Goal: Find contact information: Find contact information

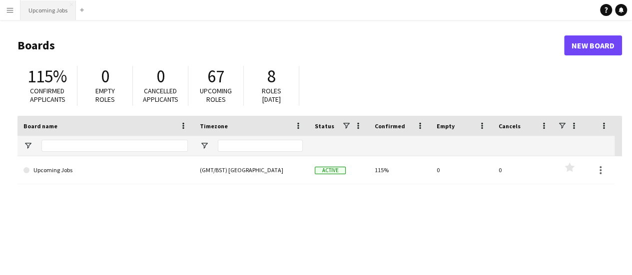
click at [74, 9] on button "Upcoming Jobs Close" at bounding box center [47, 9] width 55 height 19
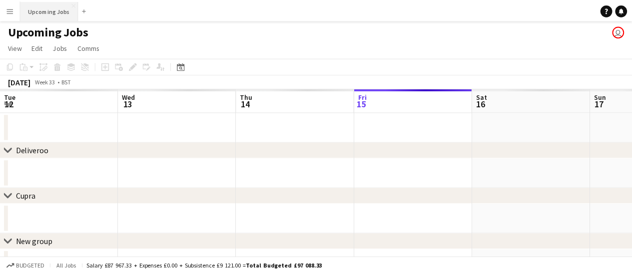
scroll to position [0, 239]
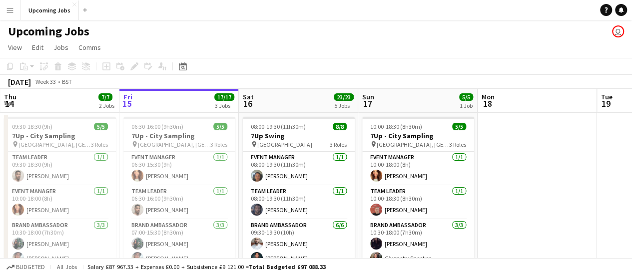
click at [286, 107] on app-board-header-date "Sat 16 23/23 5 Jobs" at bounding box center [298, 101] width 119 height 24
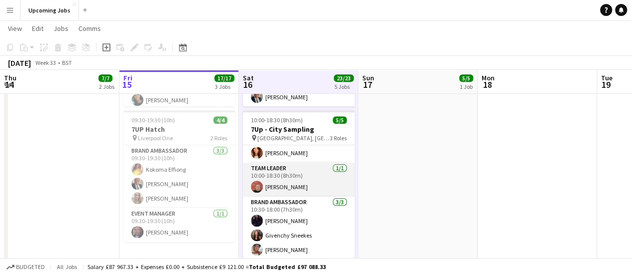
scroll to position [17, 0]
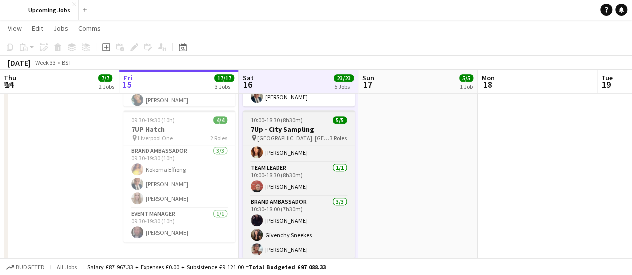
click at [287, 129] on h3 "7Up - City Sampling" at bounding box center [299, 129] width 112 height 9
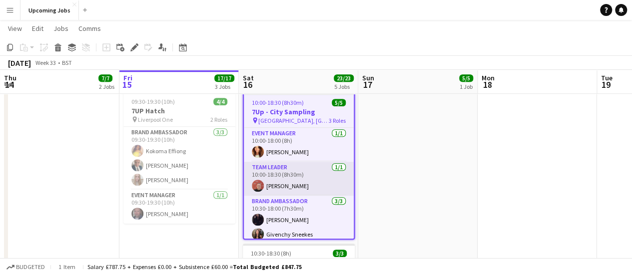
scroll to position [327, 0]
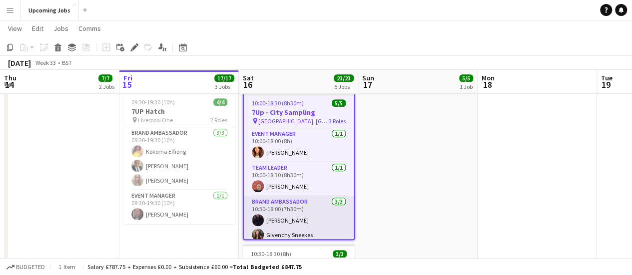
click at [284, 218] on app-card-role "Brand Ambassador [DATE] 10:30-18:00 (7h30m) [PERSON_NAME] Givenchy [PERSON_NAME]" at bounding box center [299, 227] width 110 height 63
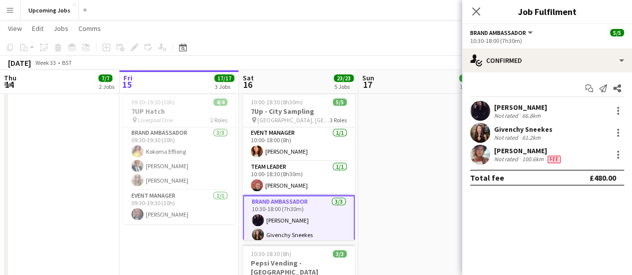
click at [507, 112] on div "Not rated" at bounding box center [507, 115] width 26 height 7
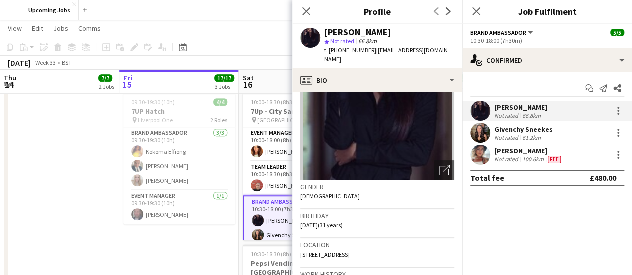
scroll to position [0, 0]
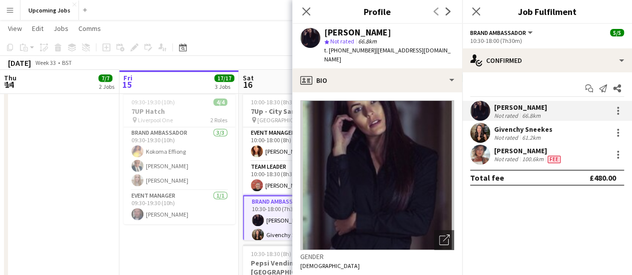
click at [526, 136] on div "61.2km" at bounding box center [531, 137] width 22 height 7
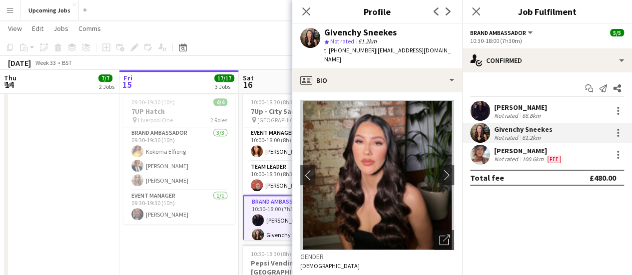
click at [532, 154] on div "[PERSON_NAME]" at bounding box center [528, 150] width 68 height 9
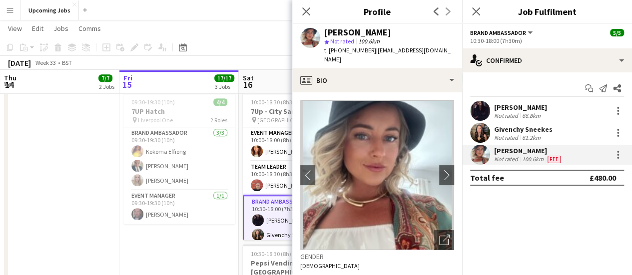
click at [90, 193] on app-date-cell "09:30-18:30 (9h) 5/5 7Up - City Sampling pin [GEOGRAPHIC_DATA], Manchester 3 Ro…" at bounding box center [59, 149] width 119 height 729
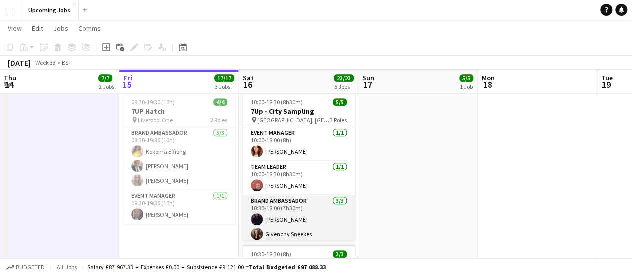
click at [284, 203] on app-card-role "Brand Ambassador [DATE] 10:30-18:00 (7h30m) [PERSON_NAME] Givenchy [PERSON_NAME]" at bounding box center [299, 226] width 112 height 63
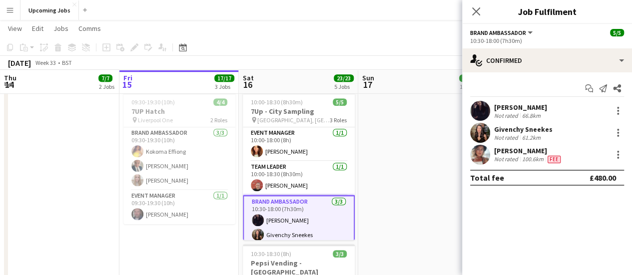
click at [530, 108] on div "[PERSON_NAME]" at bounding box center [520, 107] width 53 height 9
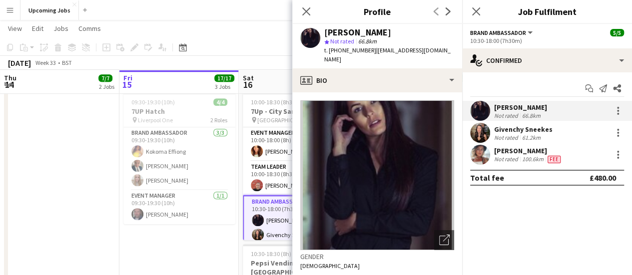
click at [357, 48] on span "t. [PHONE_NUMBER]" at bounding box center [350, 49] width 52 height 7
copy span "447713941891"
click at [497, 135] on div "Not rated" at bounding box center [507, 137] width 26 height 7
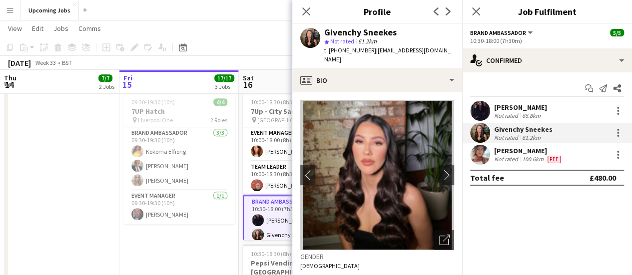
click at [343, 50] on span "t. [PHONE_NUMBER]" at bounding box center [350, 49] width 52 height 7
copy span "447377739332"
click at [525, 160] on div "100.6km" at bounding box center [532, 159] width 25 height 8
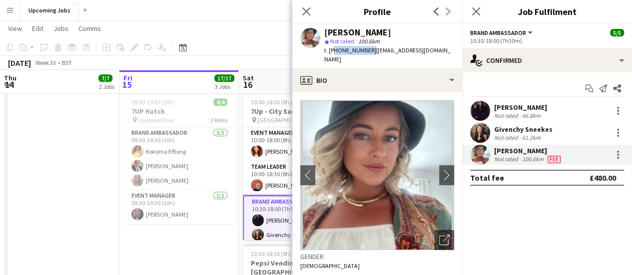
drag, startPoint x: 368, startPoint y: 50, endPoint x: 331, endPoint y: 50, distance: 37.0
click at [331, 50] on span "t. [PHONE_NUMBER]" at bounding box center [350, 49] width 52 height 7
copy span "447474084001"
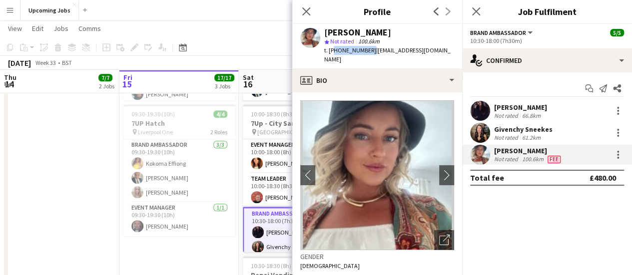
scroll to position [315, 0]
click at [304, 10] on icon "Close pop-in" at bounding box center [305, 10] width 9 height 9
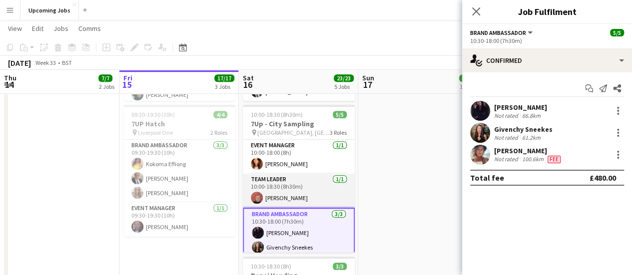
scroll to position [19, 0]
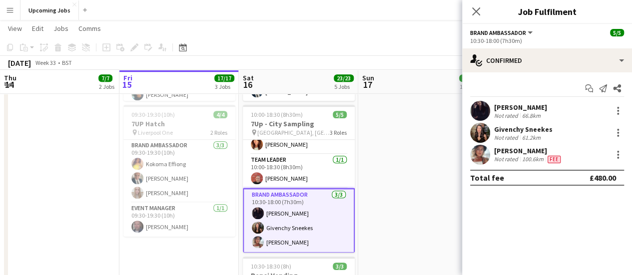
click at [519, 109] on div "[PERSON_NAME]" at bounding box center [520, 107] width 53 height 9
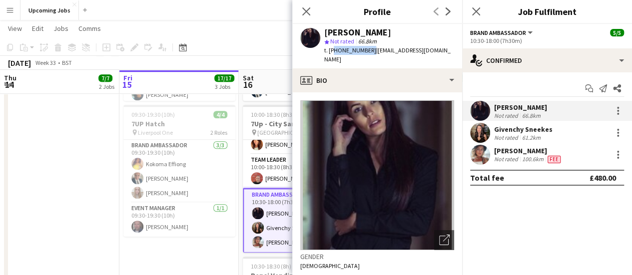
drag, startPoint x: 366, startPoint y: 50, endPoint x: 331, endPoint y: 52, distance: 35.5
click at [331, 52] on span "t. [PHONE_NUMBER]" at bounding box center [350, 49] width 52 height 7
copy span "447713941891"
click at [514, 156] on div "Not rated" at bounding box center [507, 159] width 26 height 8
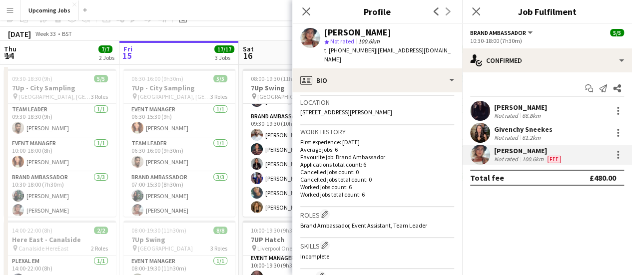
scroll to position [0, 0]
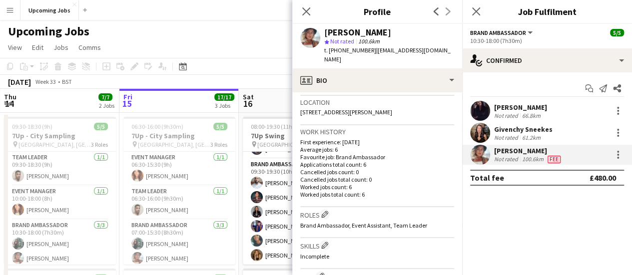
click at [482, 11] on div "Close pop-in" at bounding box center [476, 11] width 28 height 23
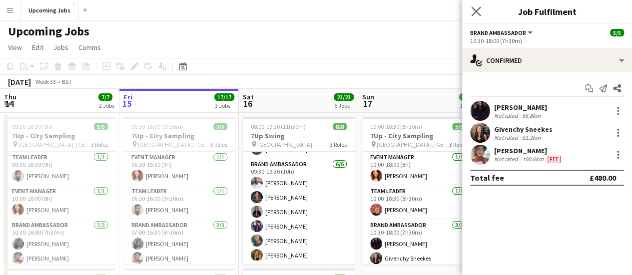
click at [476, 17] on app-icon "Close pop-in" at bounding box center [476, 11] width 14 height 14
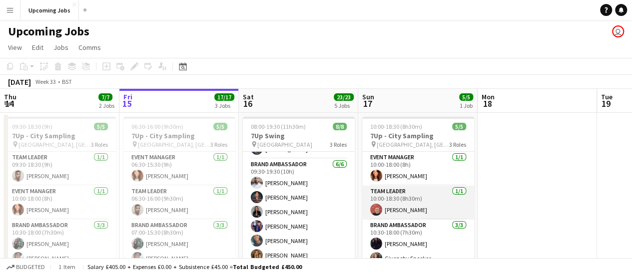
click at [405, 210] on app-card-role "Team Leader [DATE] 10:00-18:30 (8h30m) [PERSON_NAME]" at bounding box center [418, 203] width 112 height 34
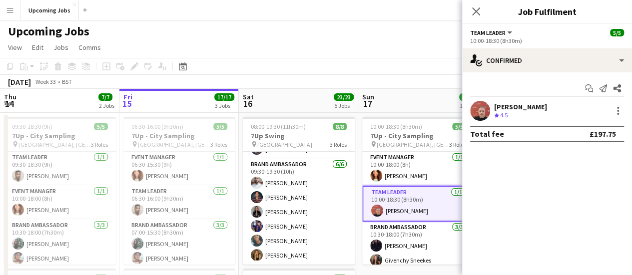
scroll to position [17, 0]
click at [507, 109] on div "[PERSON_NAME]" at bounding box center [520, 106] width 53 height 9
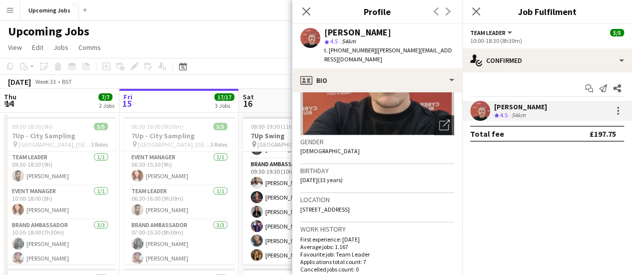
scroll to position [309, 0]
